Goal: Navigation & Orientation: Find specific page/section

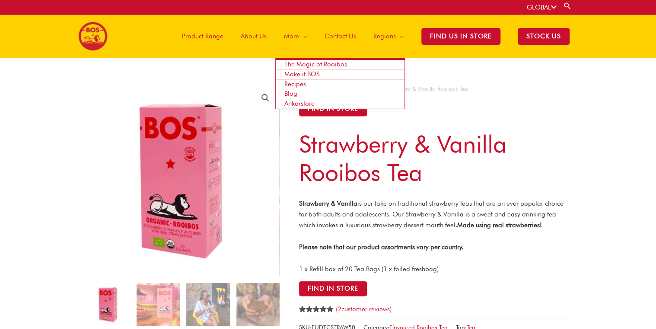
click at [299, 67] on span "The Magic of Rooibos" at bounding box center [315, 64] width 63 height 8
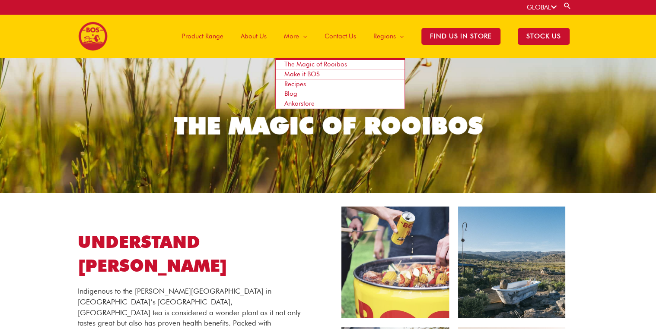
click at [303, 75] on span "Make it BOS" at bounding box center [301, 74] width 35 height 8
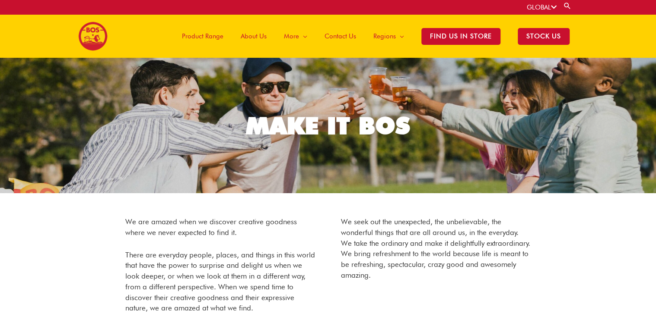
click at [247, 38] on span "About Us" at bounding box center [254, 36] width 26 height 26
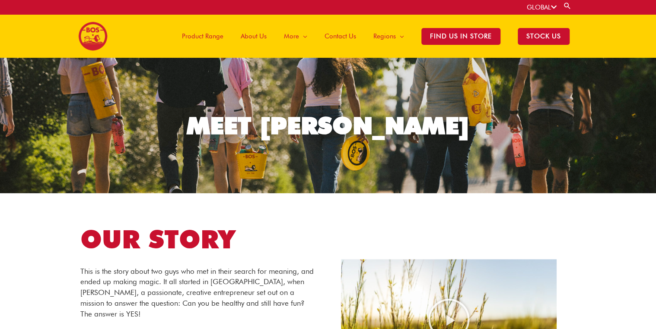
click at [202, 38] on span "Product Range" at bounding box center [202, 36] width 41 height 26
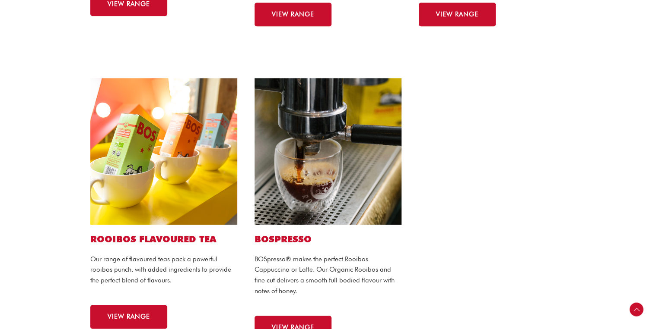
scroll to position [553, 0]
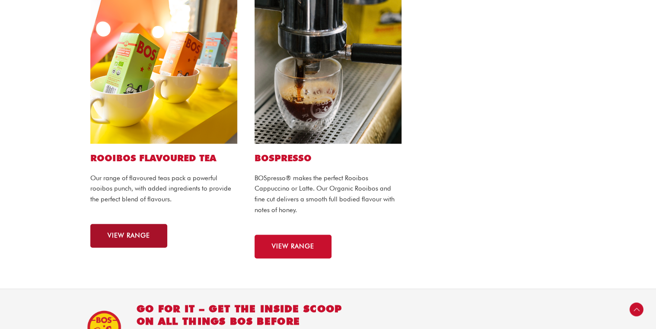
click at [117, 231] on link "VIEW RANGE" at bounding box center [128, 236] width 77 height 24
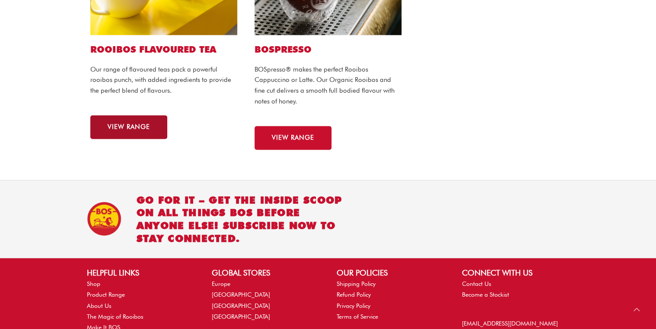
scroll to position [729, 0]
